Goal: Obtain resource: Download file/media

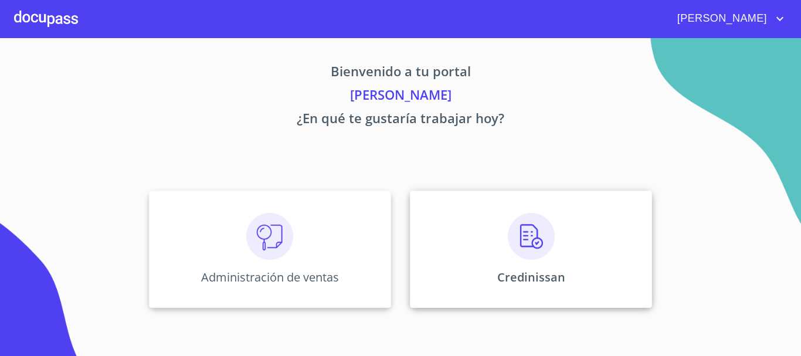
click at [501, 250] on div "Credinissan" at bounding box center [531, 248] width 242 height 117
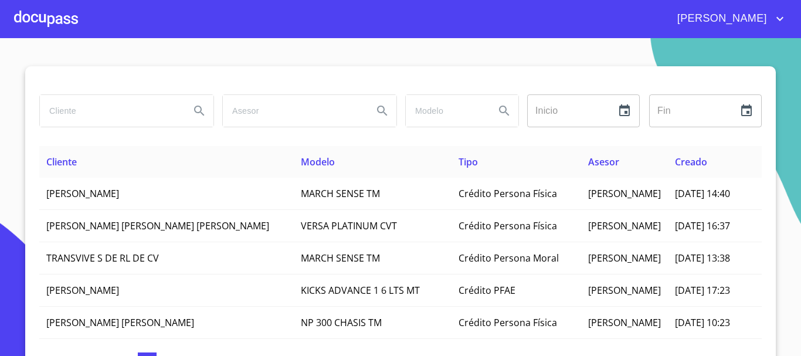
click at [123, 116] on input "search" at bounding box center [110, 111] width 141 height 32
type input "S"
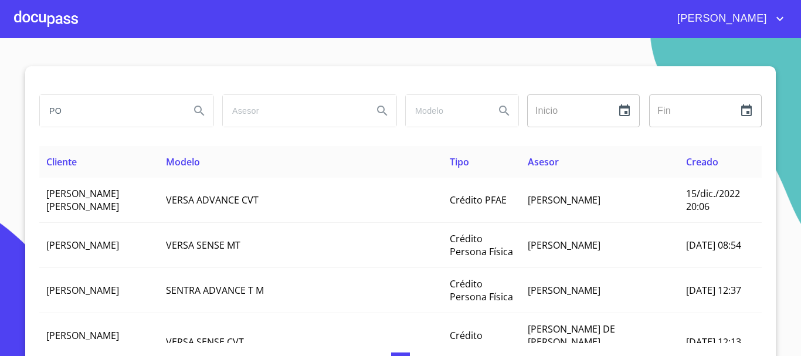
type input "P"
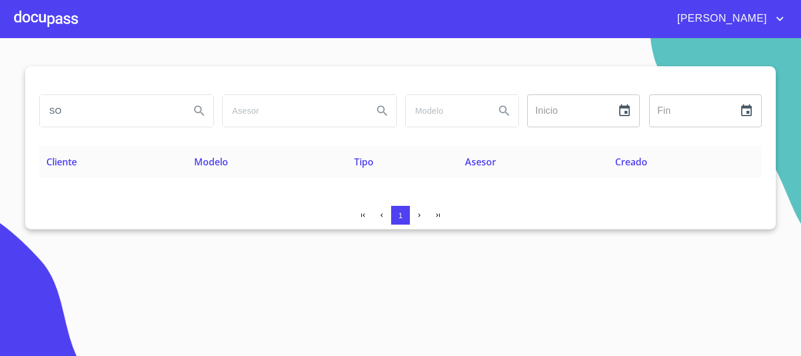
type input "S"
type input "[PERSON_NAME]"
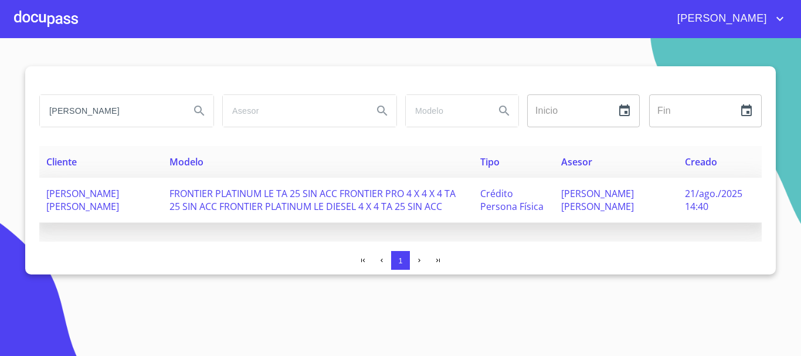
click at [91, 207] on span "[PERSON_NAME] [PERSON_NAME]" at bounding box center [82, 200] width 73 height 26
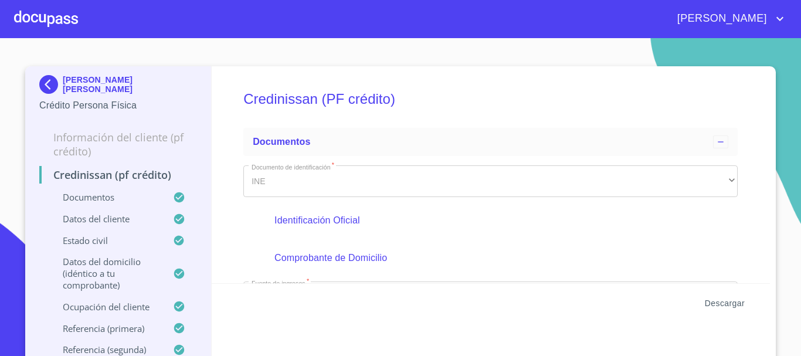
click at [716, 304] on span "Descargar" at bounding box center [725, 303] width 40 height 15
